Goal: Information Seeking & Learning: Learn about a topic

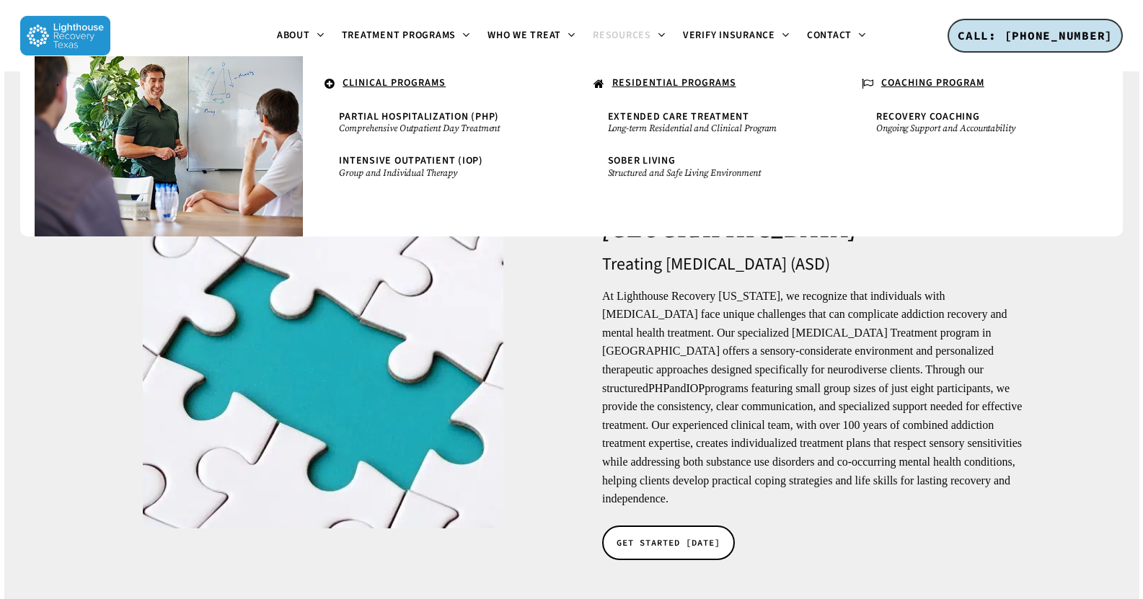
click at [663, 78] on u "RESIDENTIAL PROGRAMS" at bounding box center [674, 83] width 124 height 14
click at [665, 89] on u "RESIDENTIAL PROGRAMS" at bounding box center [674, 83] width 124 height 14
click at [662, 122] on span "Extended Care Treatment" at bounding box center [678, 117] width 141 height 14
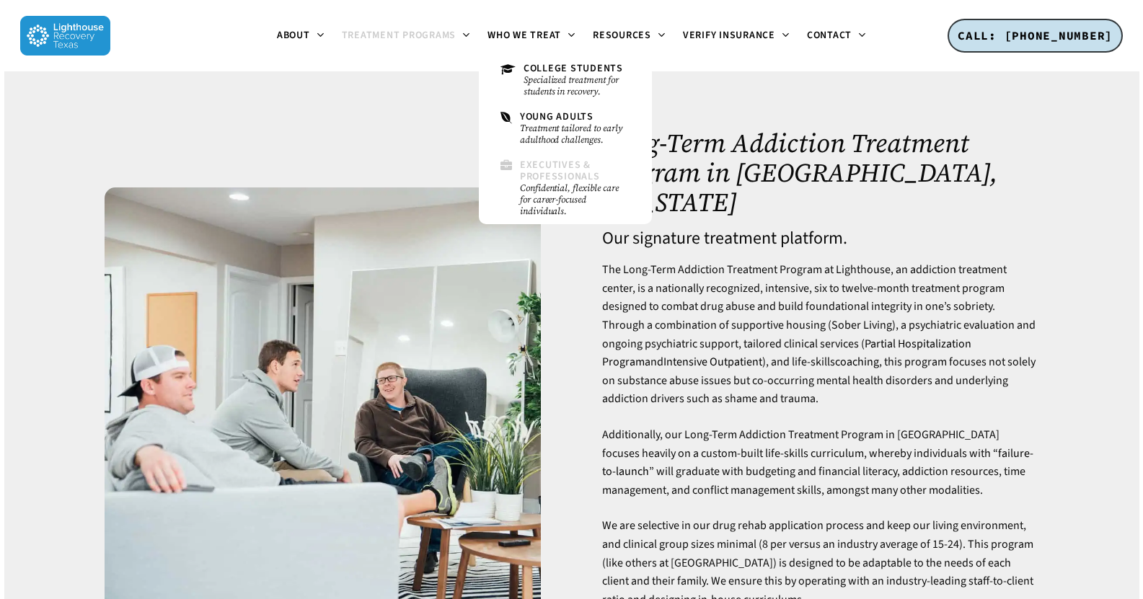
click at [562, 168] on span "Executives & Professionals" at bounding box center [560, 170] width 80 height 25
